Goal: Navigation & Orientation: Find specific page/section

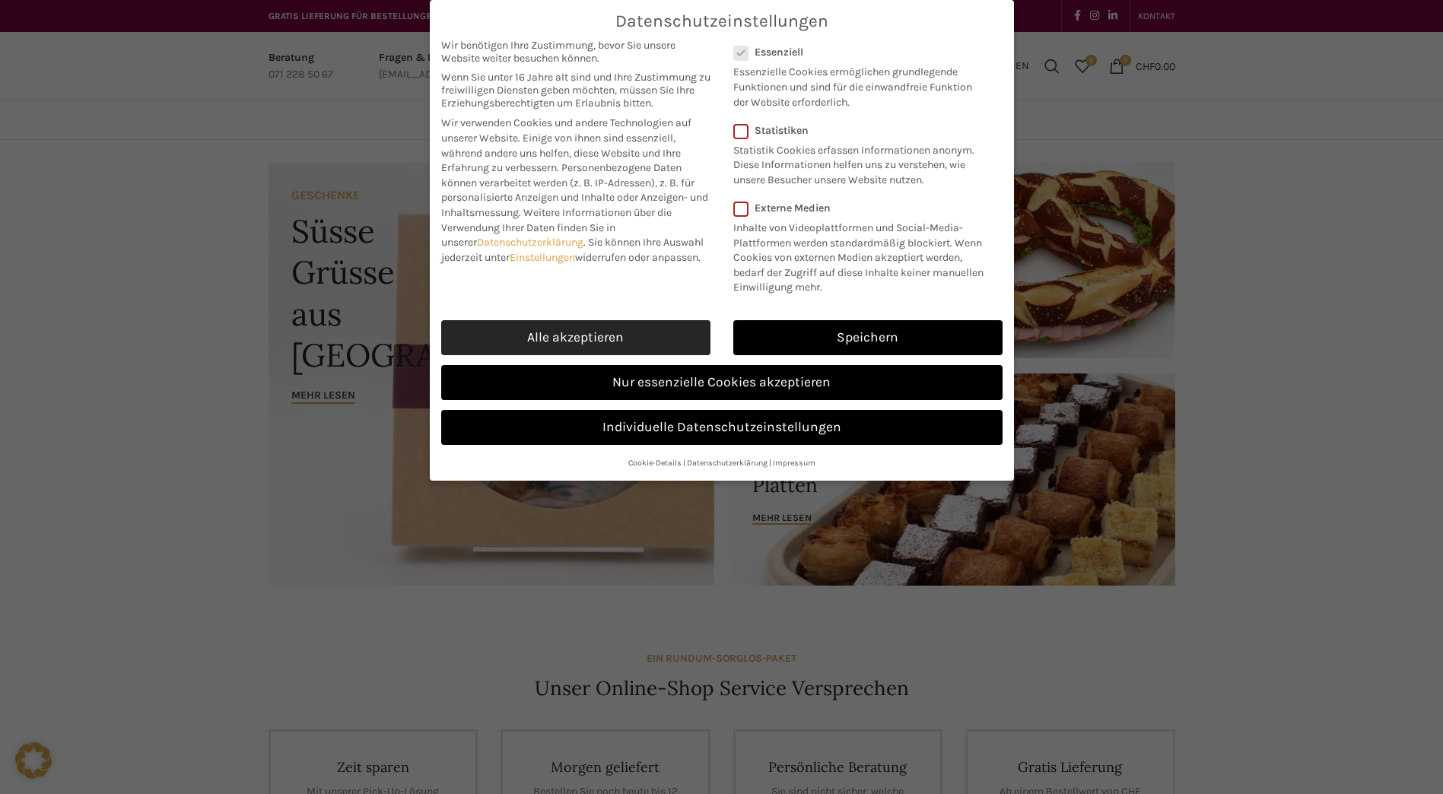
click at [648, 340] on link "Alle akzeptieren" at bounding box center [575, 337] width 269 height 35
checkbox input "true"
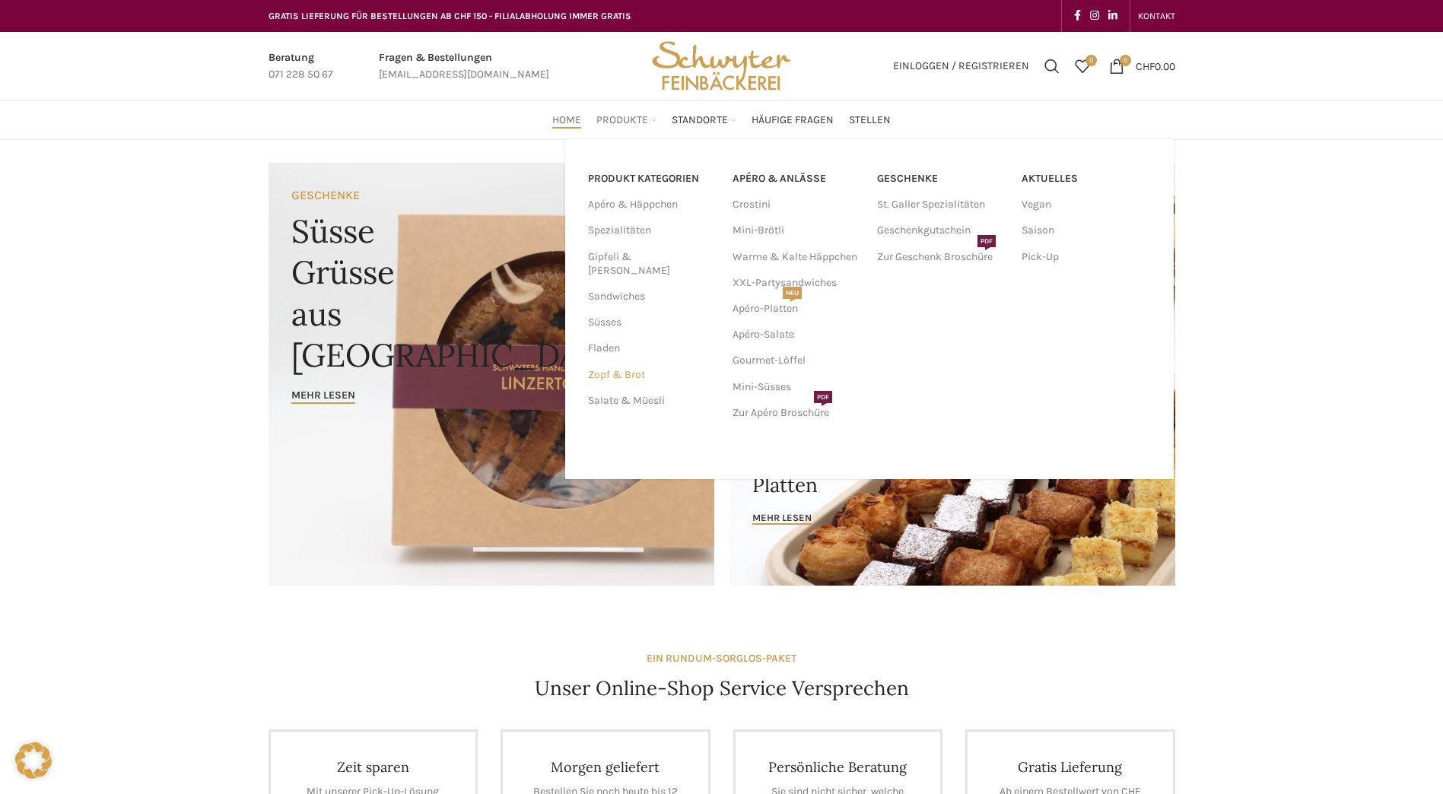
click at [616, 362] on link "Zopf & Brot" at bounding box center [651, 375] width 126 height 26
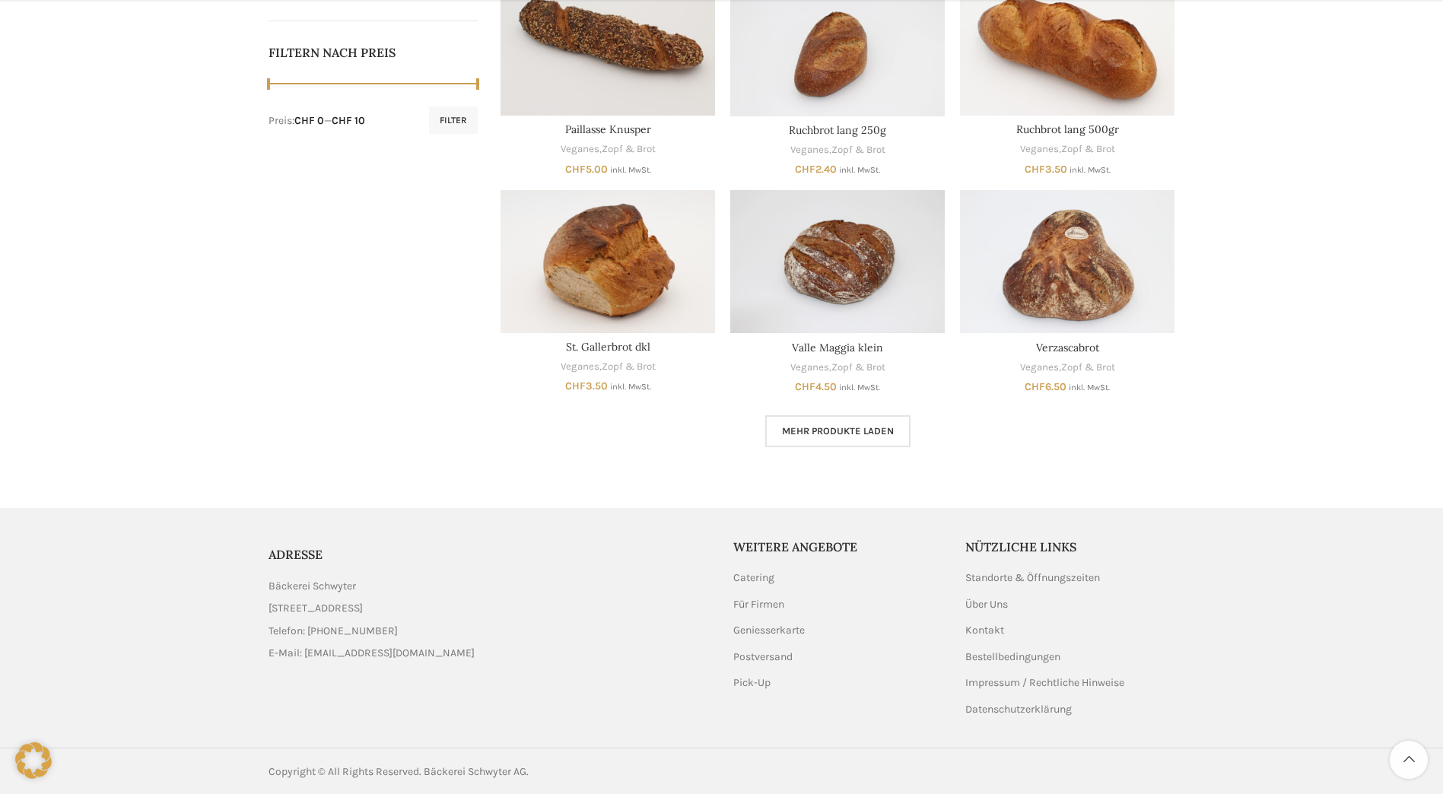
scroll to position [744, 0]
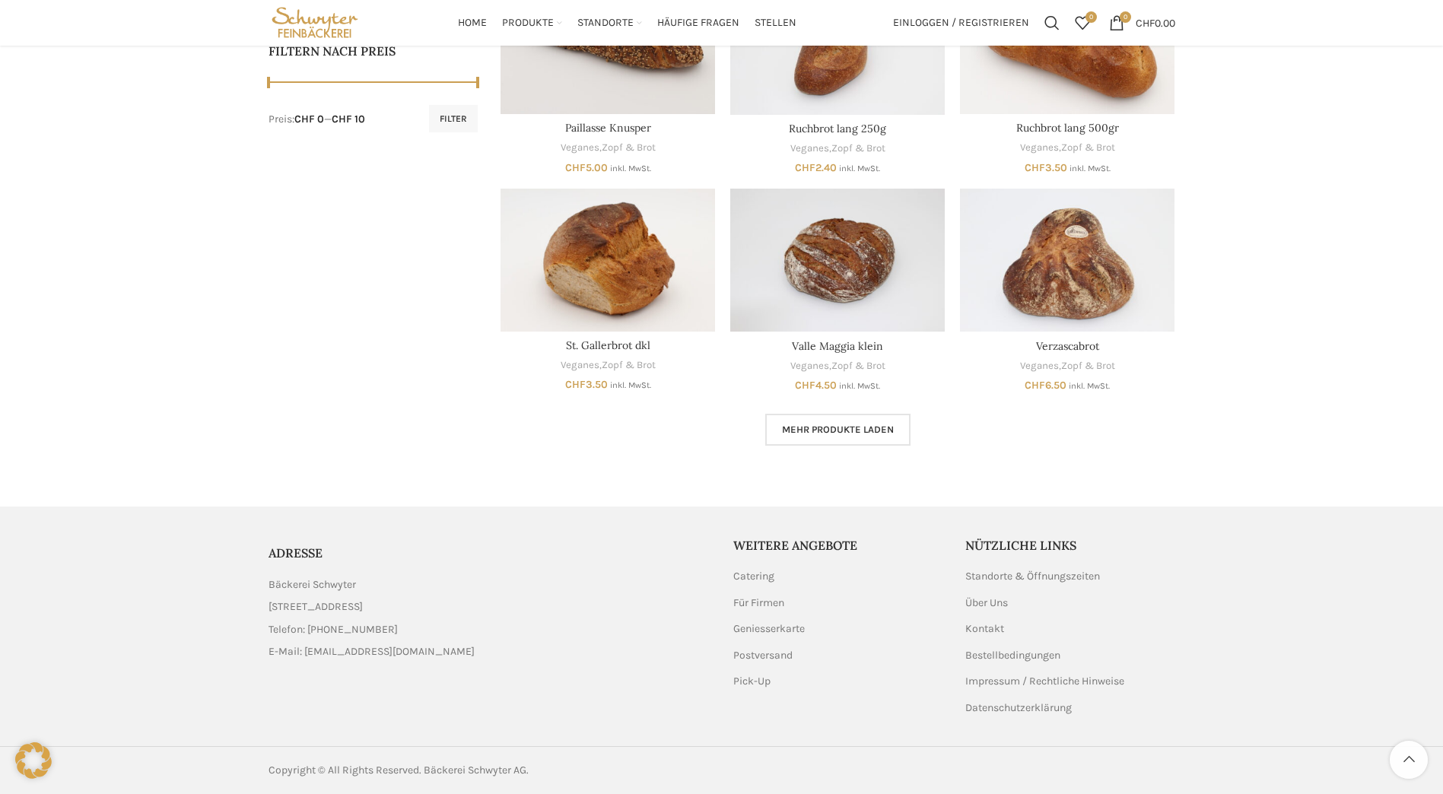
click at [860, 431] on span "Mehr Produkte laden" at bounding box center [838, 430] width 112 height 12
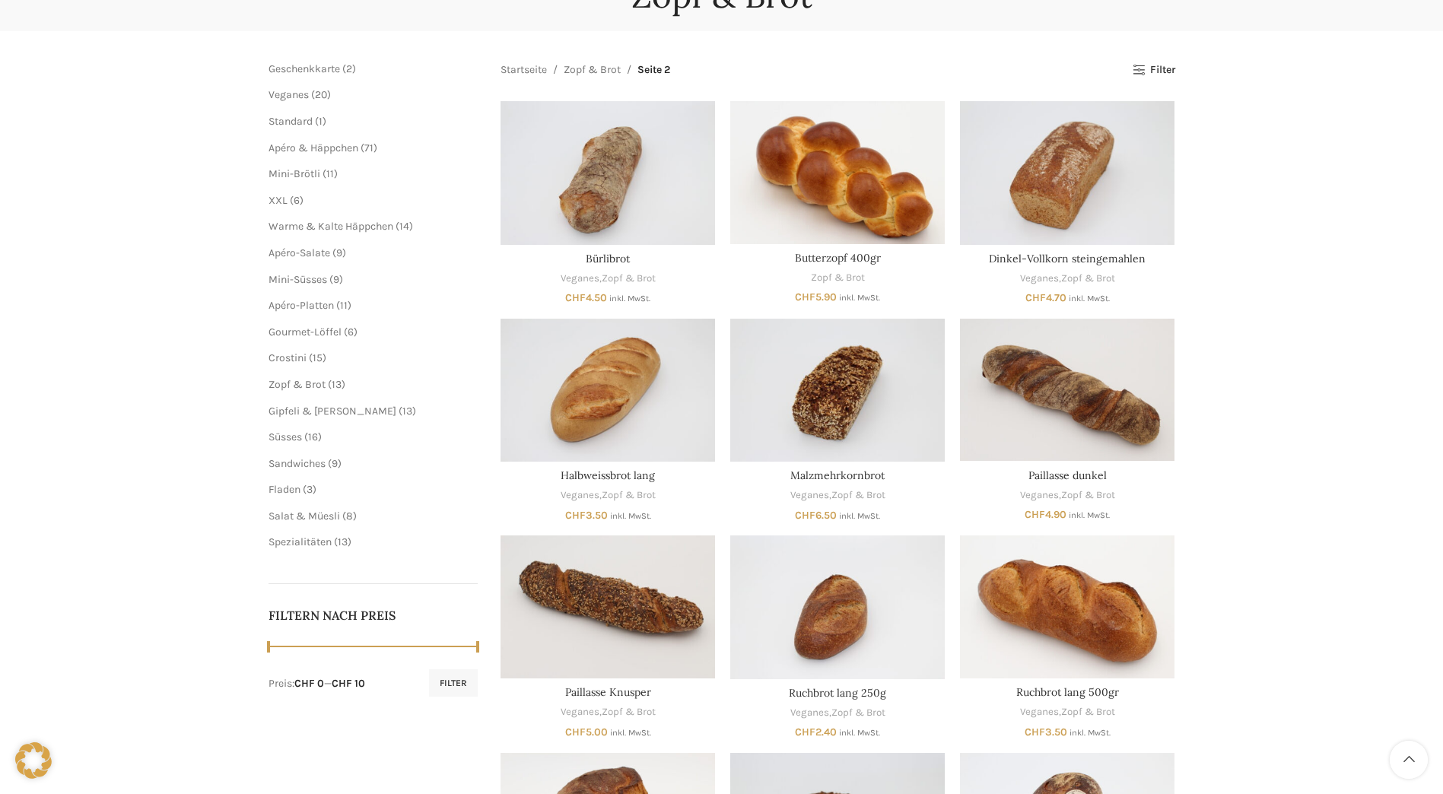
scroll to position [70, 0]
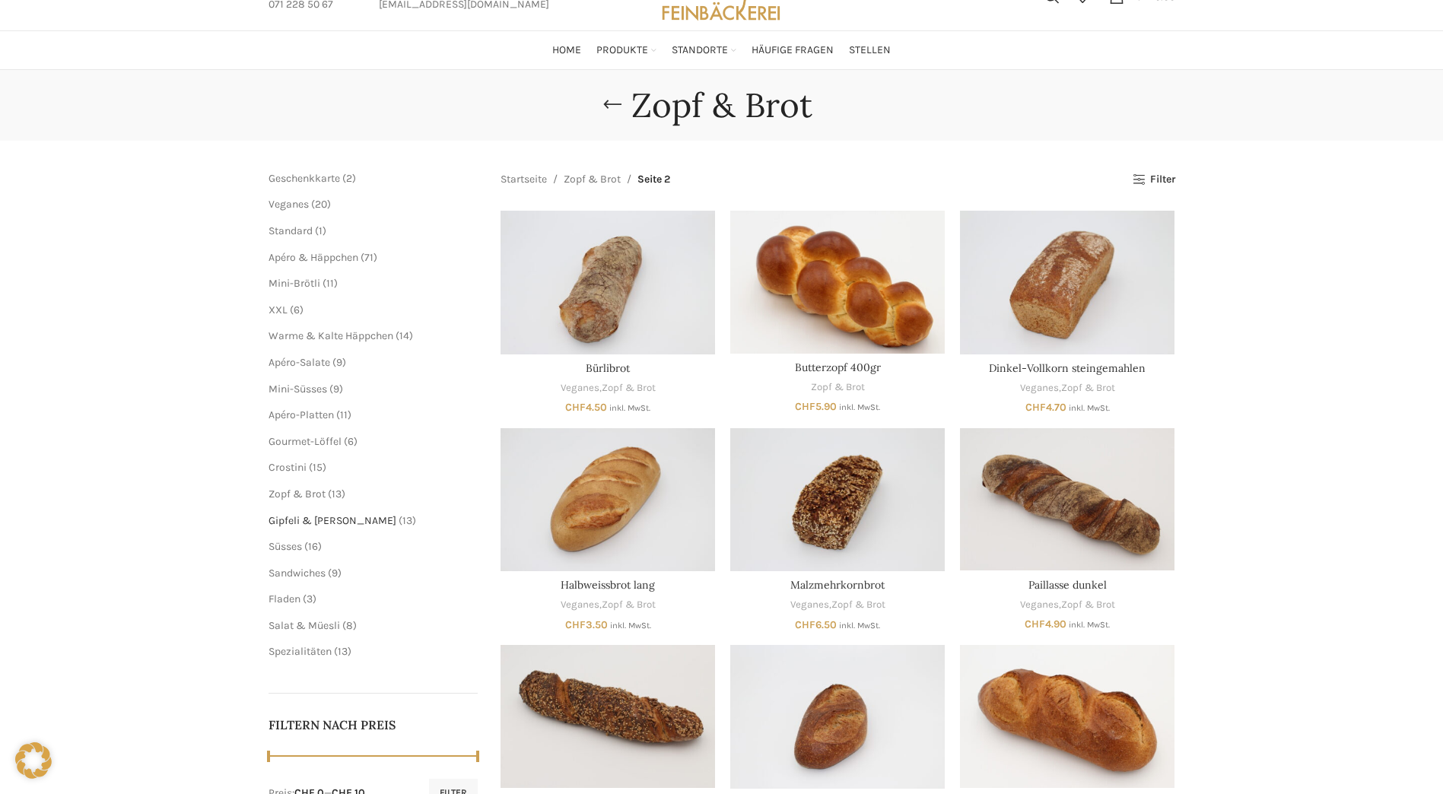
click at [318, 521] on span "Gipfeli & [PERSON_NAME]" at bounding box center [333, 520] width 128 height 13
